Goal: Navigation & Orientation: Find specific page/section

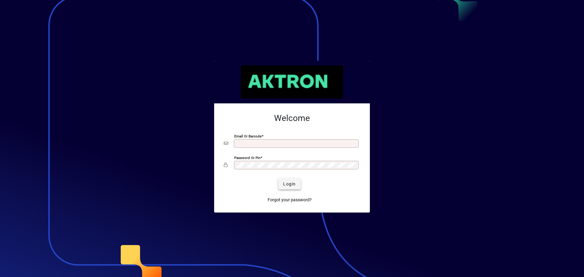
type input "**********"
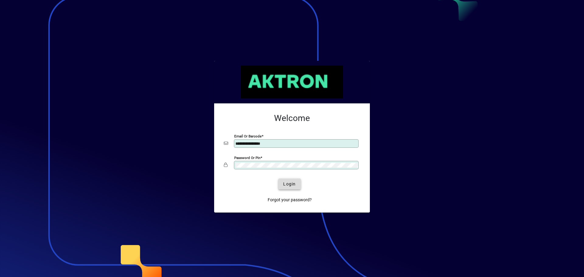
click at [286, 184] on span "Login" at bounding box center [289, 184] width 12 height 6
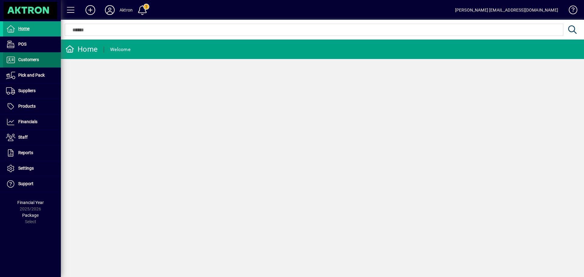
click at [29, 59] on span "Customers" at bounding box center [28, 59] width 21 height 5
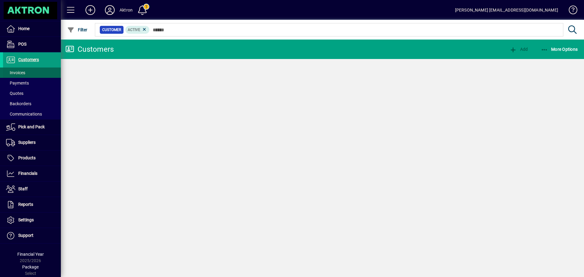
click at [23, 73] on span "Invoices" at bounding box center [15, 72] width 19 height 5
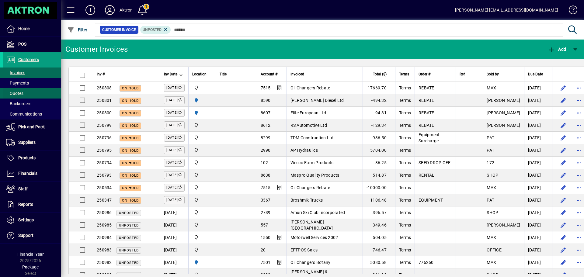
click at [16, 94] on span "Quotes" at bounding box center [14, 93] width 17 height 5
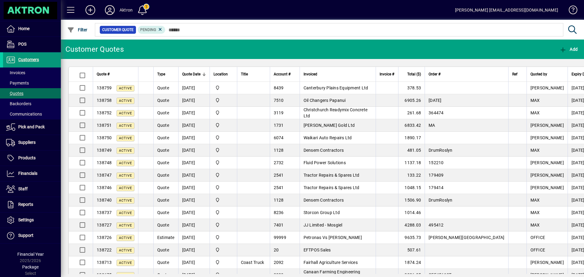
click at [33, 60] on span "Customers" at bounding box center [28, 59] width 21 height 5
